Goal: Entertainment & Leisure: Browse casually

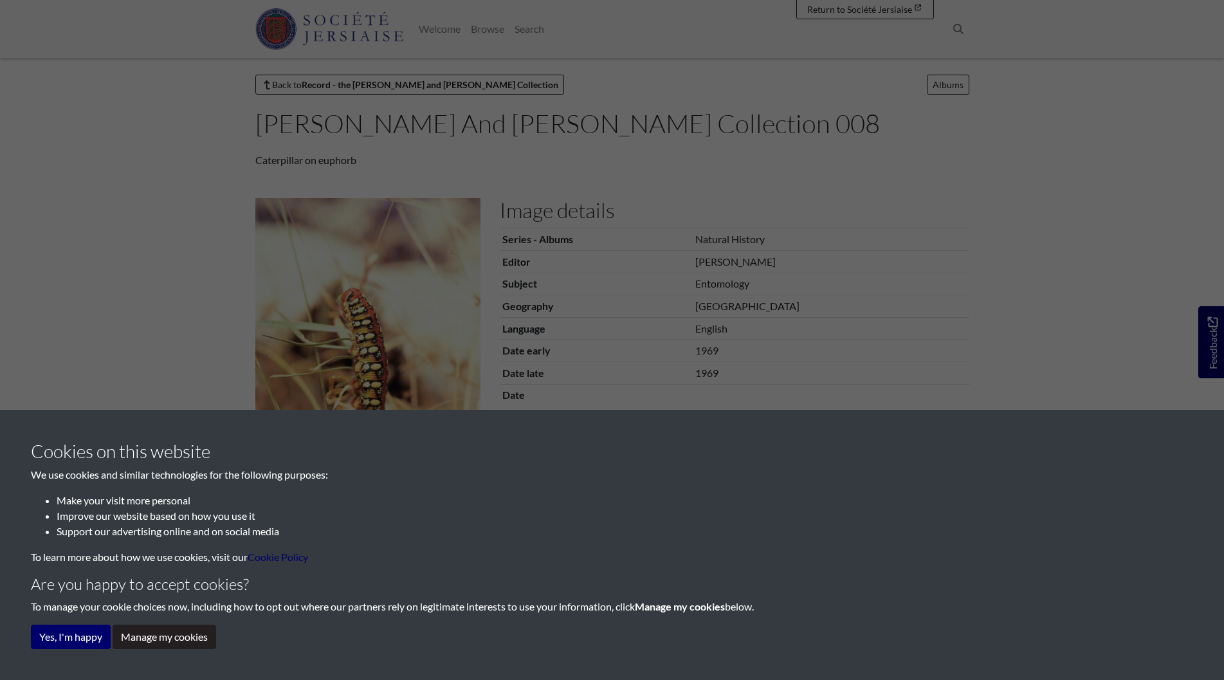
click at [126, 261] on div "Cookies on this website We use cookies and similar technologies for the followi…" at bounding box center [612, 340] width 1224 height 680
click at [185, 637] on button "Manage my cookies" at bounding box center [165, 637] width 104 height 24
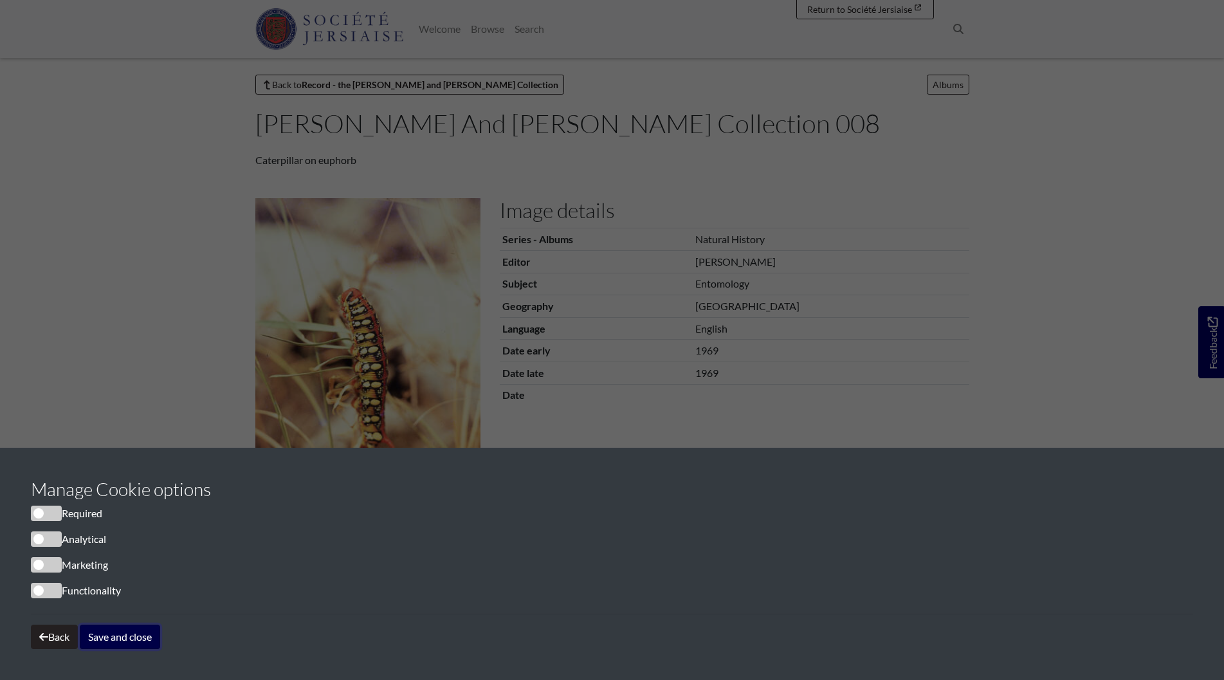
click at [127, 633] on button "Save and close" at bounding box center [120, 637] width 80 height 24
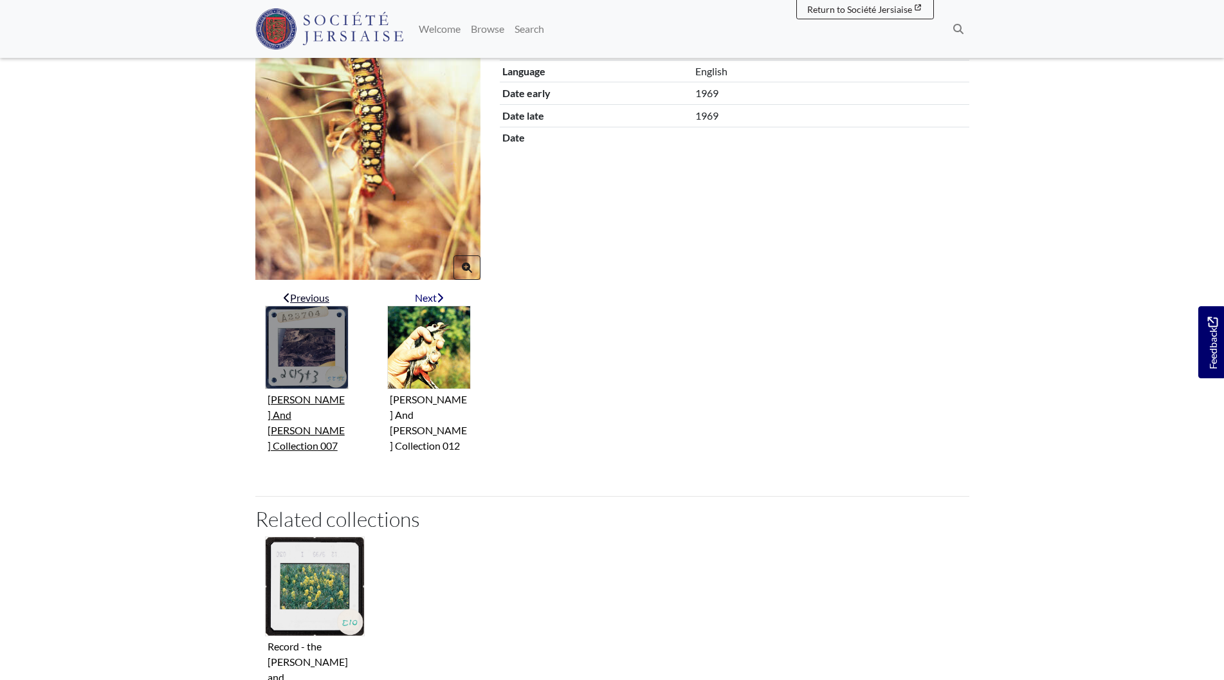
scroll to position [129, 0]
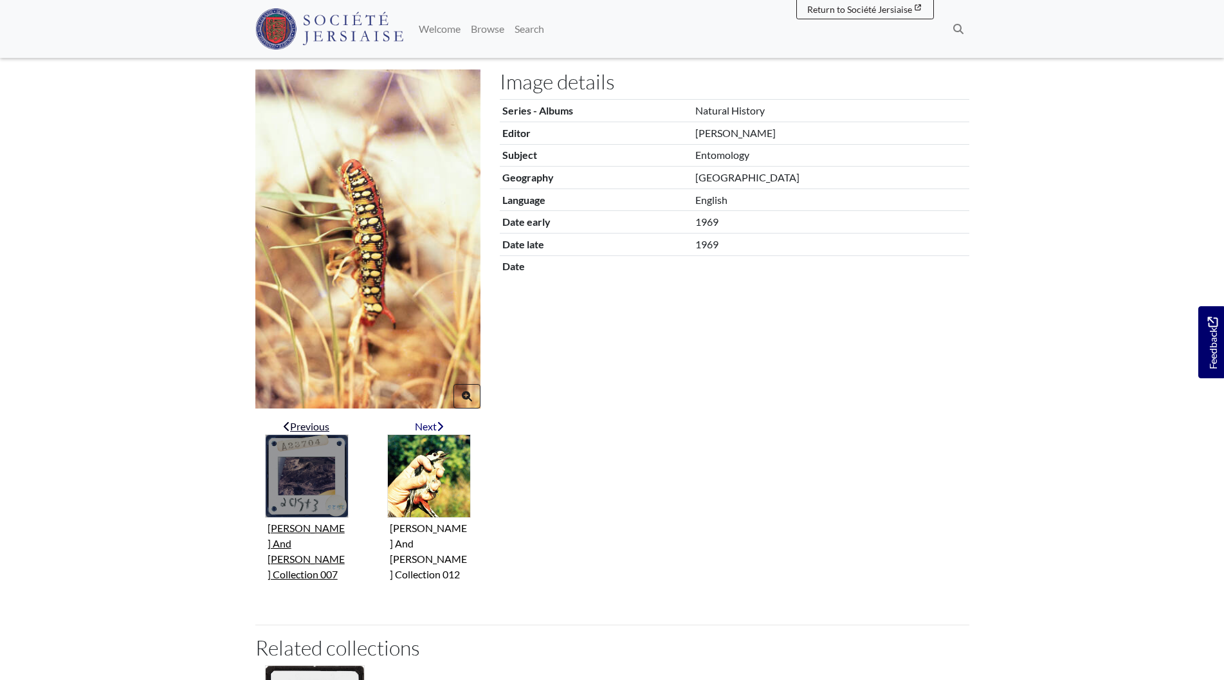
click at [298, 510] on img "Previous item" at bounding box center [307, 476] width 84 height 84
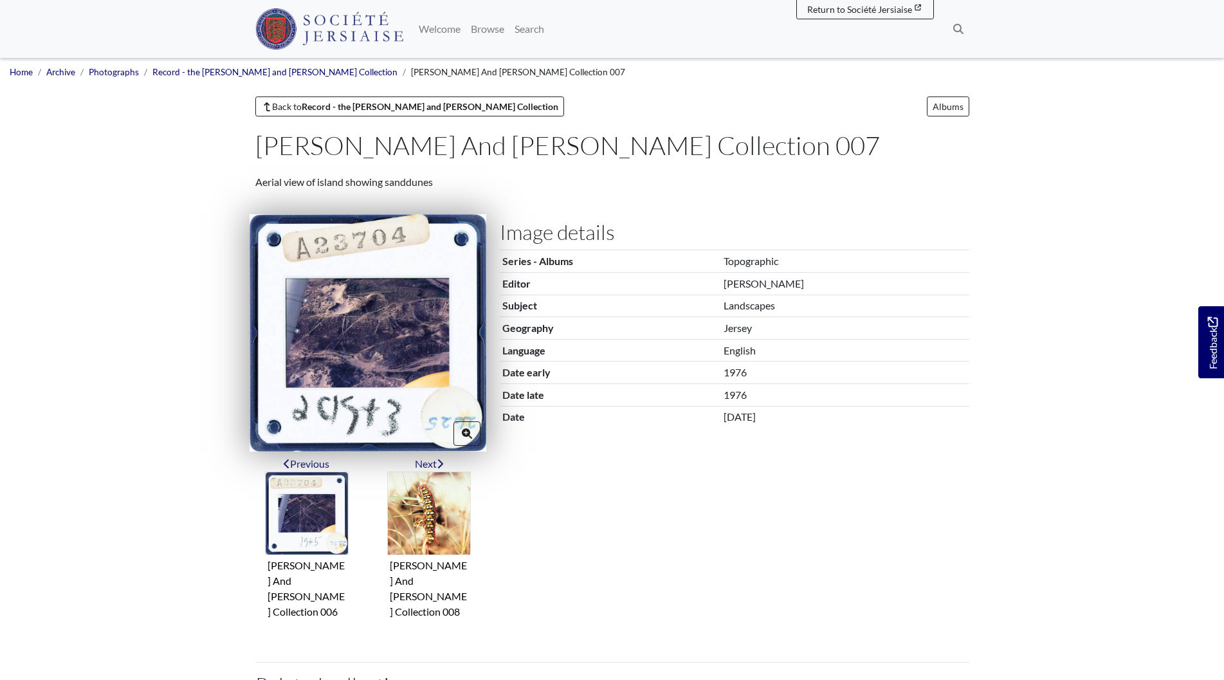
click at [405, 384] on img at bounding box center [368, 332] width 237 height 237
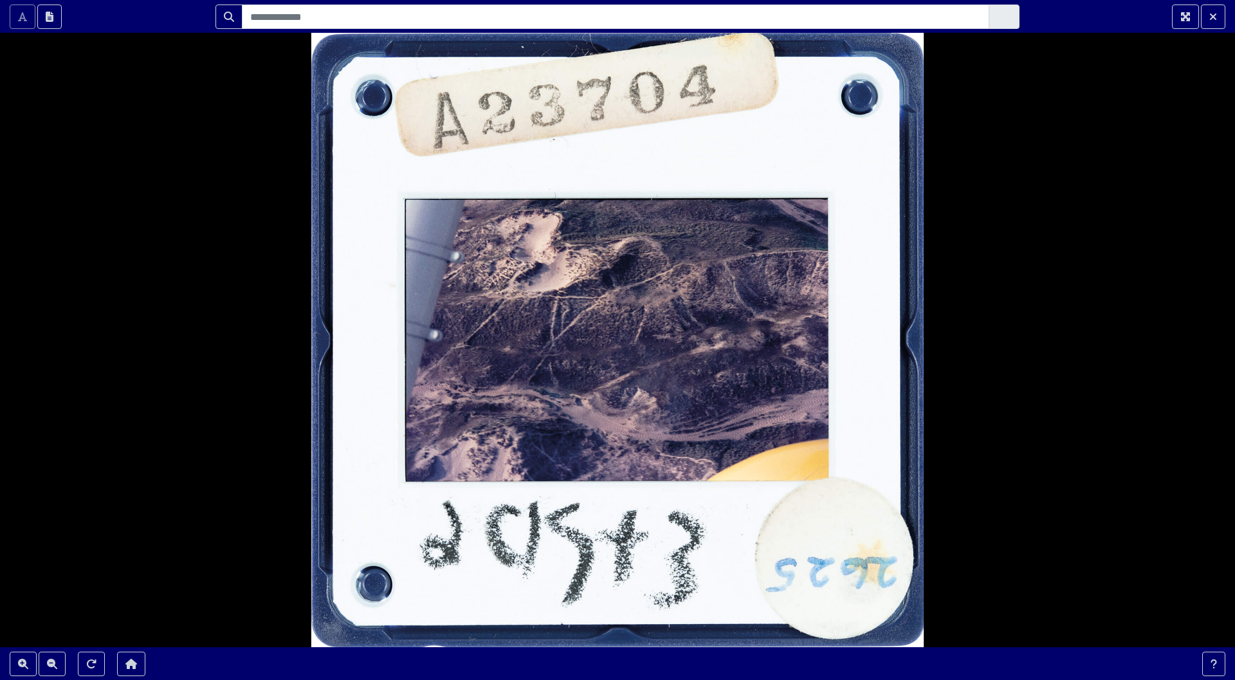
click at [1008, 405] on div at bounding box center [617, 340] width 1235 height 680
